Goal: Task Accomplishment & Management: Use online tool/utility

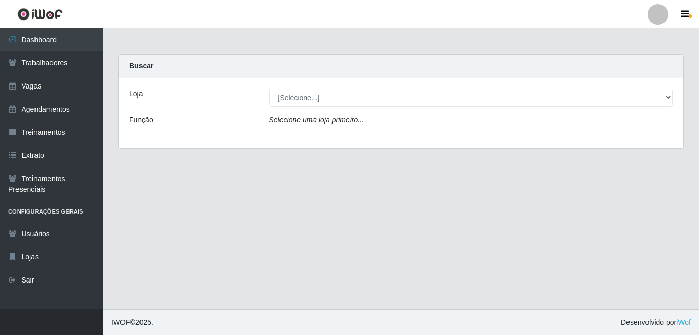
click at [322, 107] on div "Loja [Selecione...] [GEOGRAPHIC_DATA] - [DATE] Shopping Função Selecione uma lo…" at bounding box center [401, 113] width 564 height 70
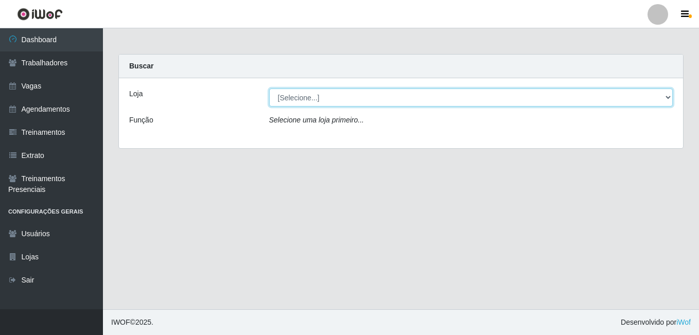
click at [329, 101] on select "[Selecione...] [GEOGRAPHIC_DATA] - [DATE][GEOGRAPHIC_DATA]" at bounding box center [471, 98] width 404 height 18
select select "471"
click at [269, 89] on select "[Selecione...] [GEOGRAPHIC_DATA] - [DATE][GEOGRAPHIC_DATA]" at bounding box center [471, 98] width 404 height 18
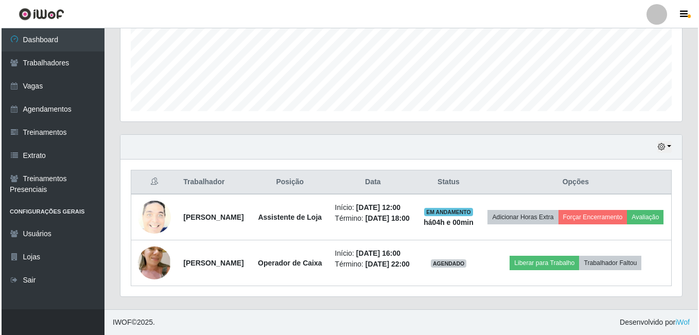
scroll to position [294, 0]
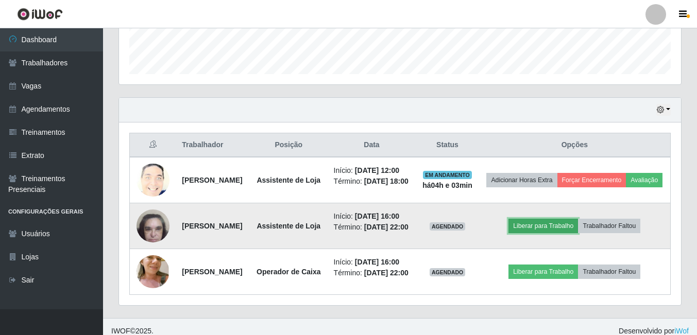
click at [568, 233] on button "Liberar para Trabalho" at bounding box center [542, 226] width 69 height 14
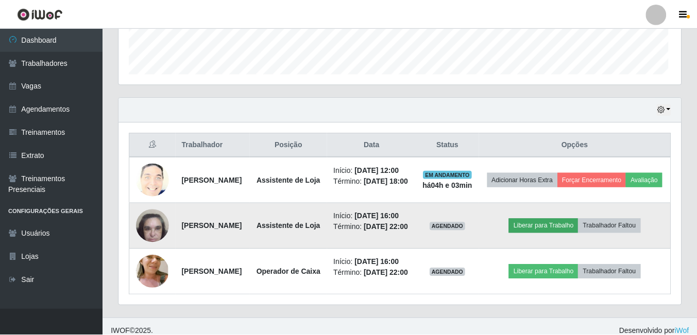
scroll to position [214, 557]
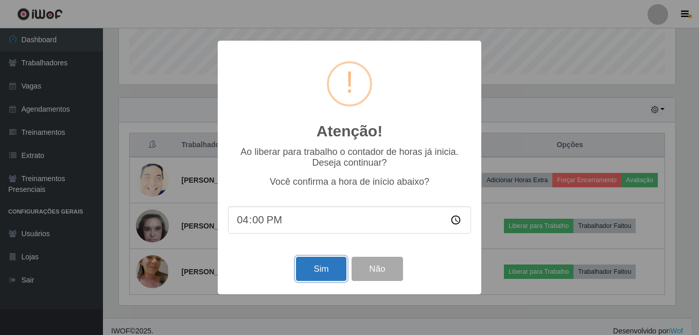
click at [331, 268] on button "Sim" at bounding box center [321, 269] width 50 height 24
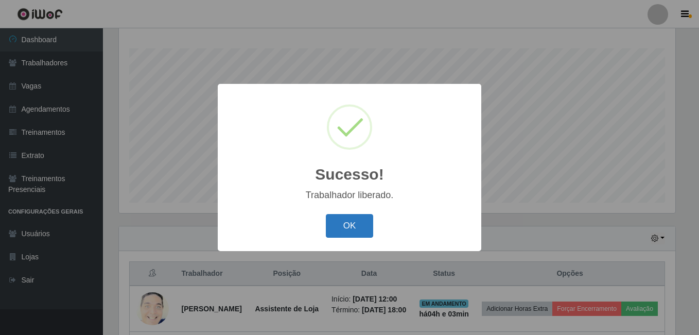
click at [345, 233] on button "OK" at bounding box center [350, 226] width 48 height 24
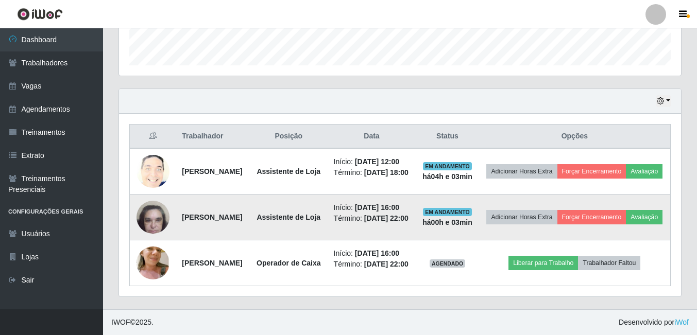
scroll to position [358, 0]
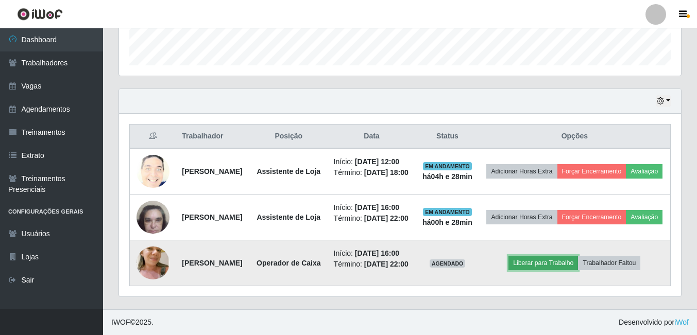
click at [564, 256] on button "Liberar para Trabalho" at bounding box center [542, 263] width 69 height 14
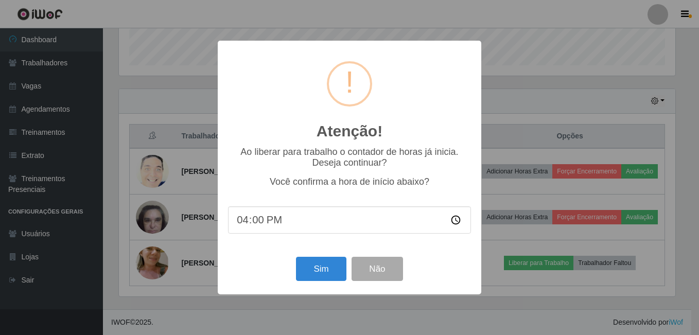
click at [273, 218] on input "16:00" at bounding box center [349, 219] width 243 height 27
click at [273, 223] on input "16:00" at bounding box center [349, 219] width 243 height 27
click at [272, 224] on input "16:00" at bounding box center [349, 219] width 243 height 27
click at [258, 221] on input "16:00" at bounding box center [349, 219] width 243 height 27
type input "16:28"
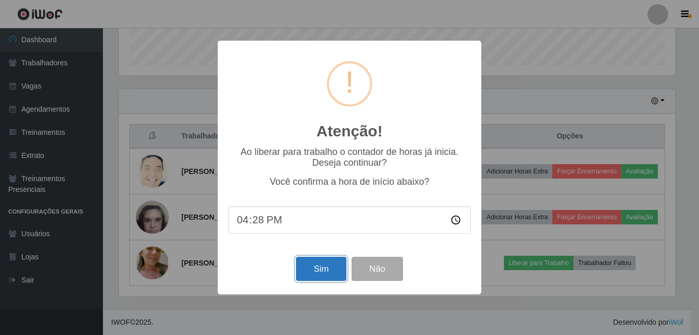
click at [321, 265] on button "Sim" at bounding box center [321, 269] width 50 height 24
